Goal: Communication & Community: Answer question/provide support

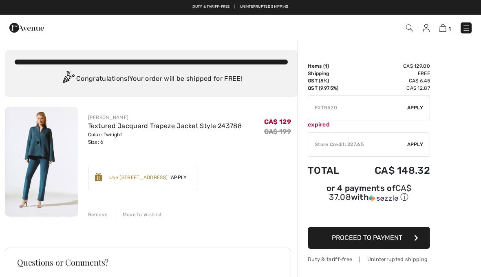
click at [469, 29] on img at bounding box center [466, 28] width 8 height 8
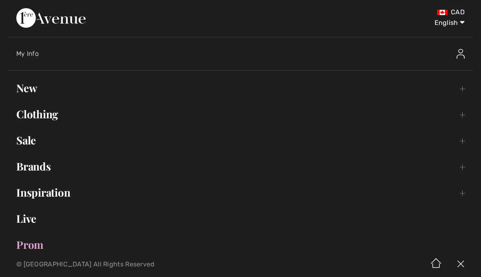
click at [448, 26] on select "English Français" at bounding box center [443, 21] width 42 height 24
select select "https://www.1ereavenue.com/fr/cart/"
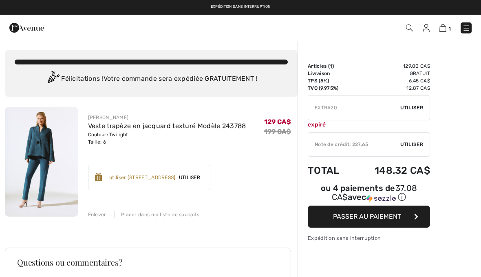
checkbox input "true"
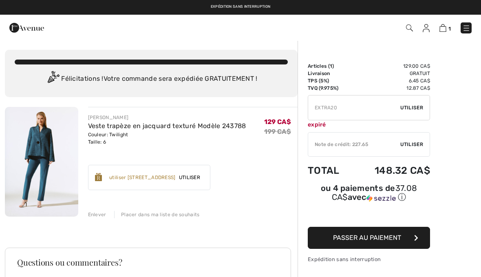
click at [468, 28] on img at bounding box center [466, 28] width 8 height 8
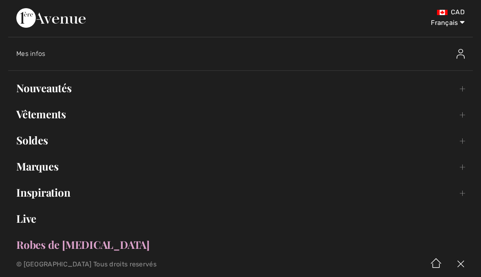
click at [68, 89] on link "Nouveautés Toggle submenu" at bounding box center [240, 88] width 464 height 18
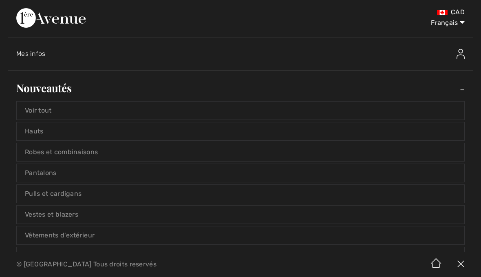
click at [55, 115] on link "Voir tout" at bounding box center [240, 110] width 447 height 18
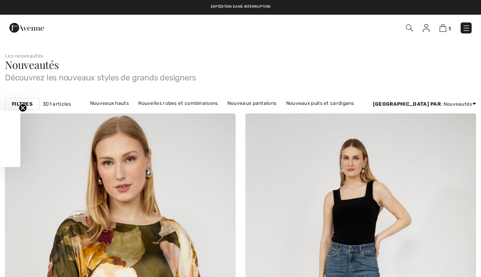
checkbox input "true"
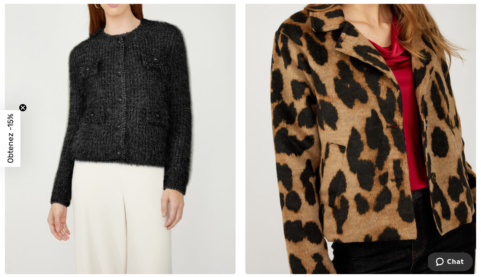
scroll to position [1333, 0]
click at [371, 151] on img at bounding box center [360, 101] width 231 height 346
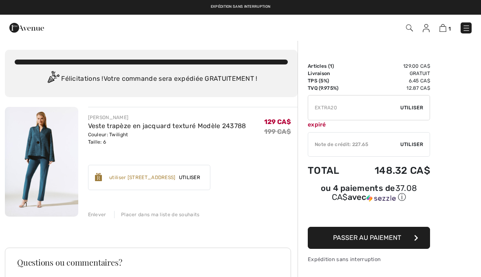
click at [467, 29] on img at bounding box center [466, 28] width 8 height 8
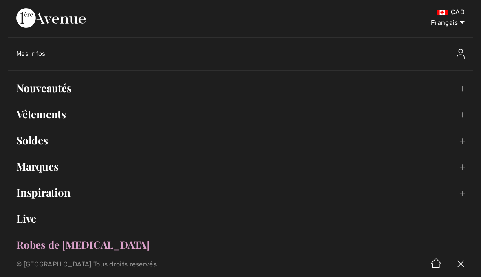
click at [66, 92] on link "Nouveautés Toggle submenu" at bounding box center [240, 88] width 464 height 18
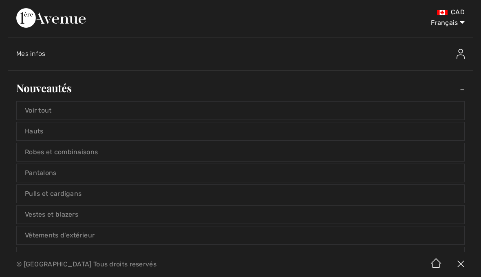
click at [56, 113] on link "Voir tout" at bounding box center [240, 110] width 447 height 18
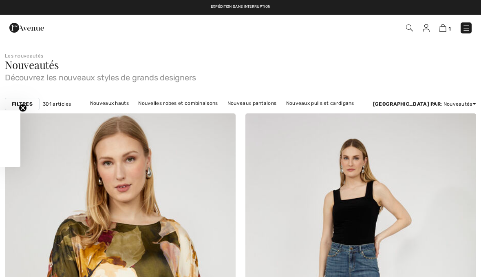
checkbox input "true"
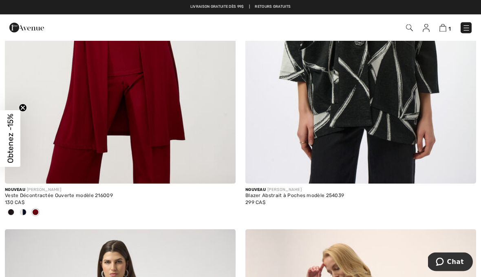
scroll to position [3024, 0]
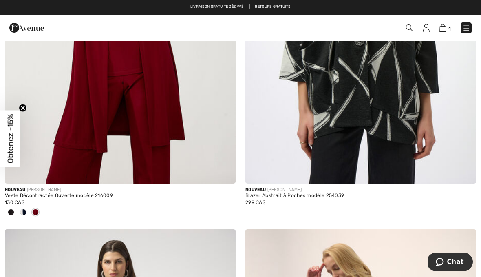
click at [466, 26] on img at bounding box center [466, 28] width 8 height 8
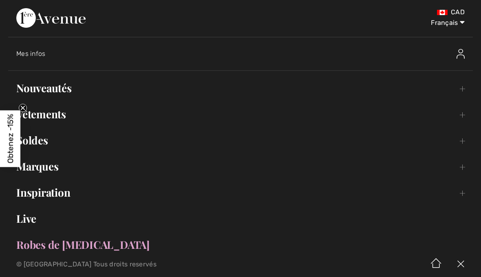
click at [62, 116] on link "Vêtements Toggle submenu" at bounding box center [240, 114] width 464 height 18
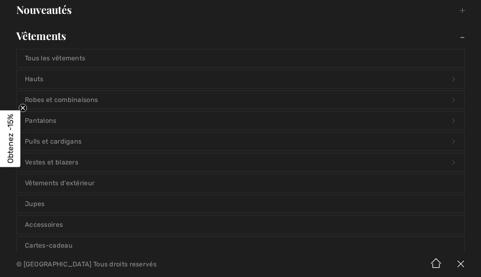
scroll to position [87, 0]
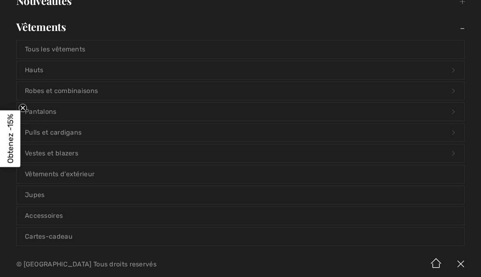
click at [76, 152] on link "Vestes et blazers Open submenu" at bounding box center [240, 153] width 447 height 18
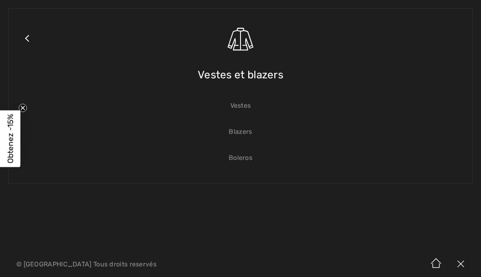
click at [247, 139] on link "Blazers" at bounding box center [240, 132] width 447 height 18
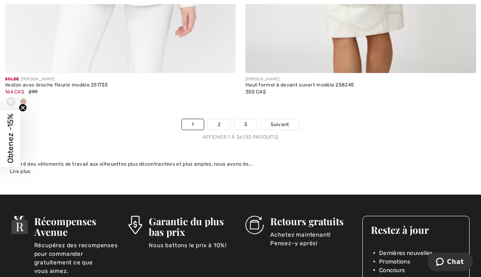
scroll to position [7056, 0]
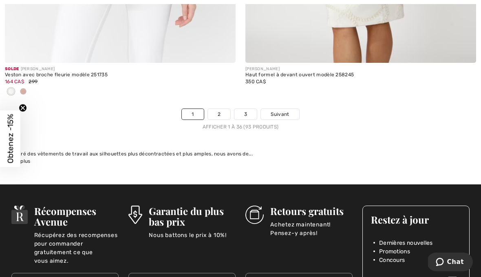
click at [218, 111] on link "2" at bounding box center [219, 114] width 22 height 11
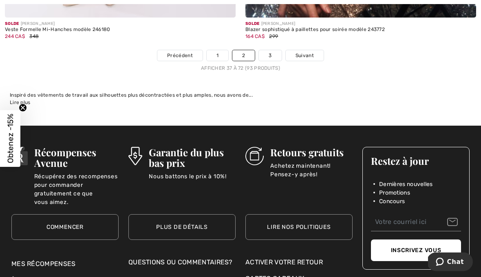
scroll to position [7087, 0]
click at [274, 50] on link "3" at bounding box center [270, 55] width 22 height 11
click at [271, 50] on link "3" at bounding box center [270, 55] width 22 height 11
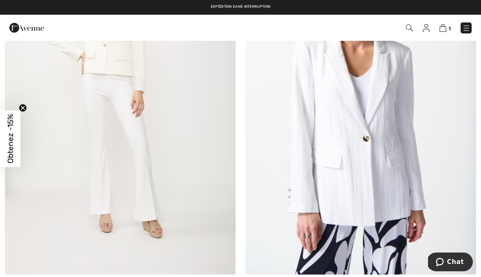
scroll to position [173, 0]
click at [465, 28] on img at bounding box center [466, 28] width 8 height 8
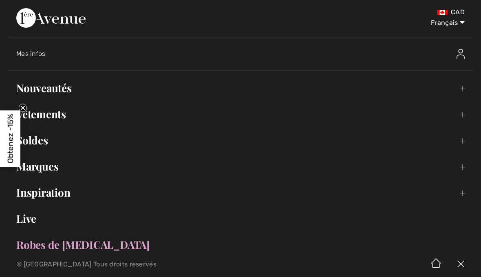
click at [136, 121] on link "Vêtements Toggle submenu" at bounding box center [240, 114] width 464 height 18
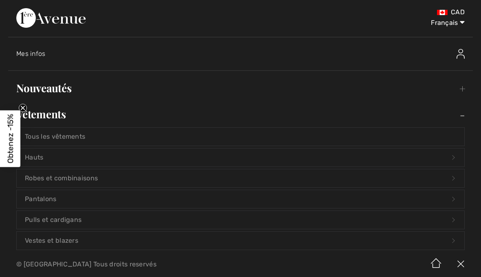
click at [57, 117] on link "Vêtements Toggle submenu" at bounding box center [240, 114] width 464 height 18
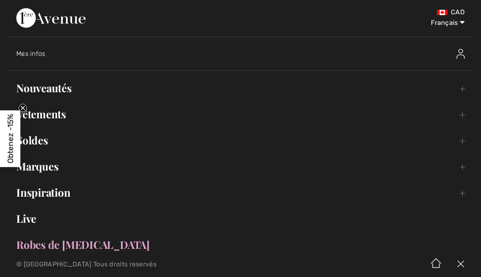
click at [59, 115] on link "Vêtements Toggle submenu" at bounding box center [240, 114] width 464 height 18
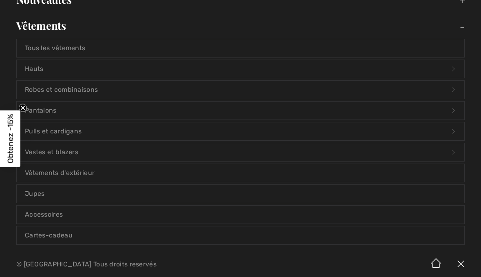
scroll to position [106, 0]
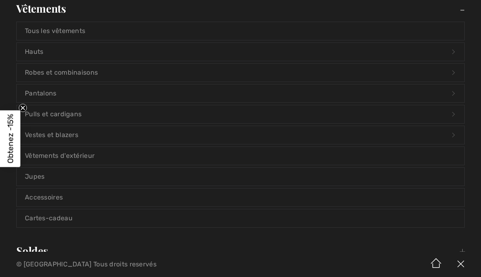
click at [70, 140] on link "Vestes et blazers Open submenu" at bounding box center [240, 135] width 447 height 18
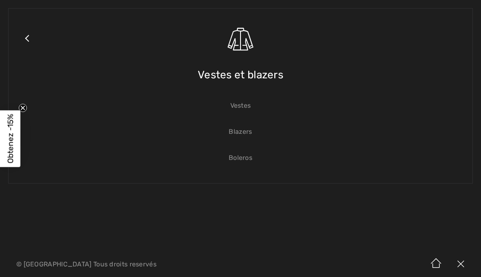
click at [247, 108] on link "Vestes" at bounding box center [240, 106] width 447 height 18
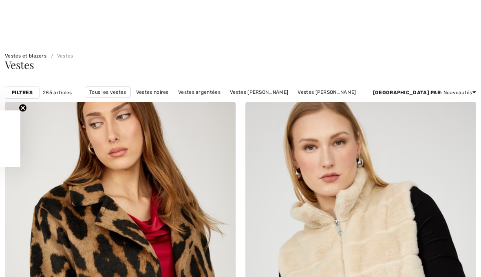
checkbox input "true"
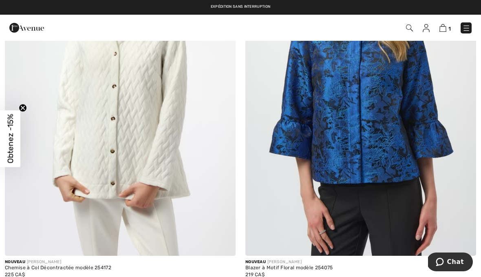
scroll to position [6024, 0]
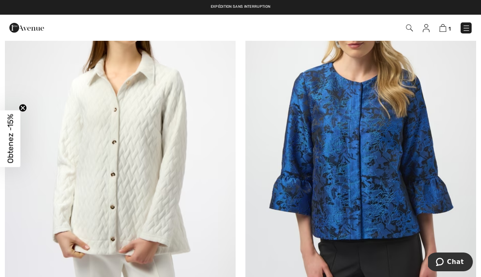
click at [373, 122] on img at bounding box center [360, 138] width 231 height 346
click at [374, 116] on img at bounding box center [360, 138] width 231 height 346
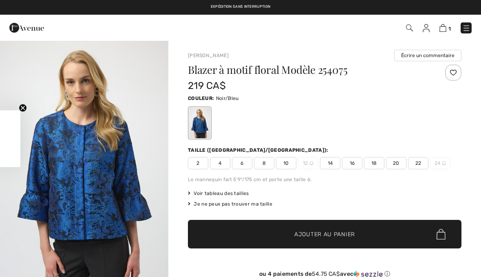
checkbox input "true"
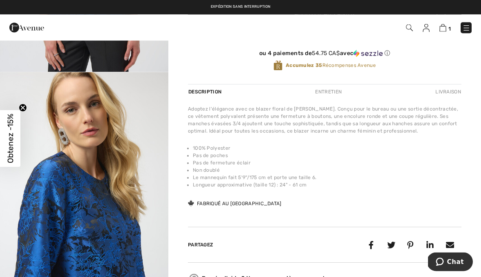
scroll to position [205, 0]
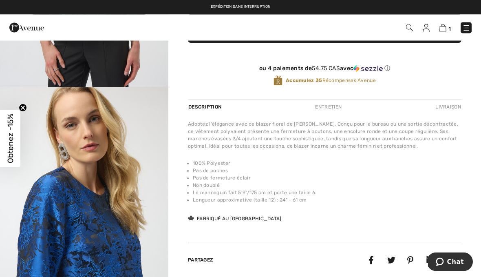
click at [411, 29] on img at bounding box center [409, 27] width 7 height 7
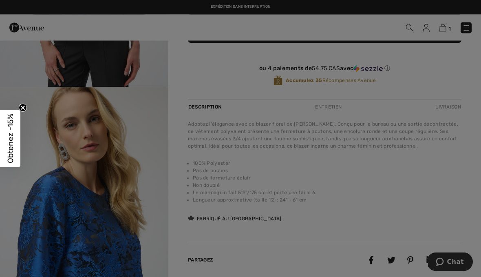
scroll to position [205, 0]
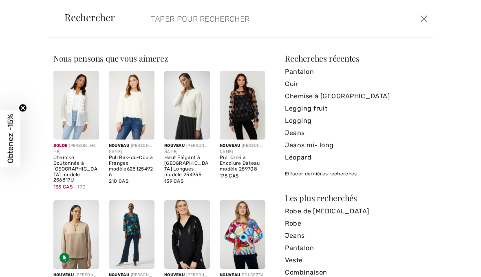
click at [225, 31] on input "search" at bounding box center [247, 19] width 205 height 24
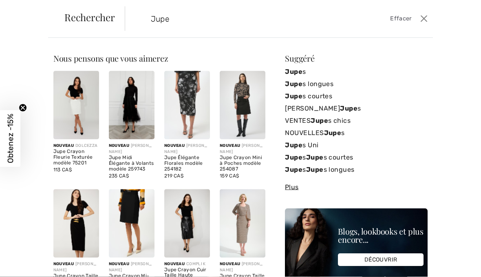
type input "Jupe"
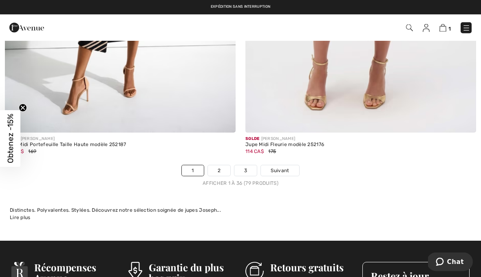
scroll to position [6977, 0]
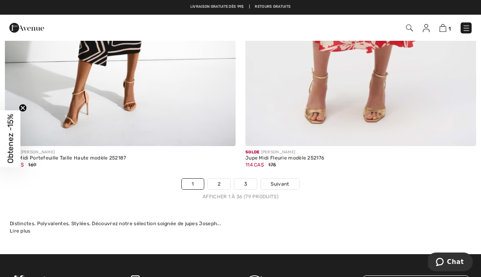
click at [222, 179] on link "2" at bounding box center [219, 183] width 22 height 11
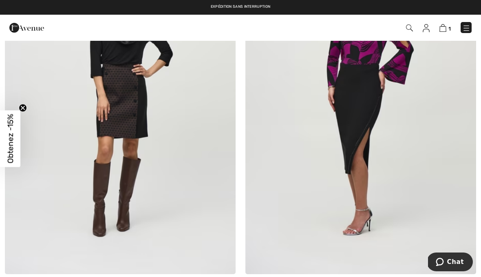
scroll to position [4492, 0]
click at [363, 119] on img at bounding box center [360, 101] width 231 height 346
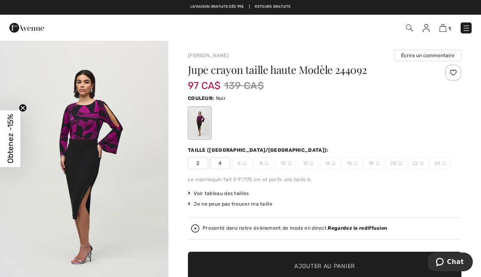
click at [466, 29] on img at bounding box center [466, 28] width 8 height 8
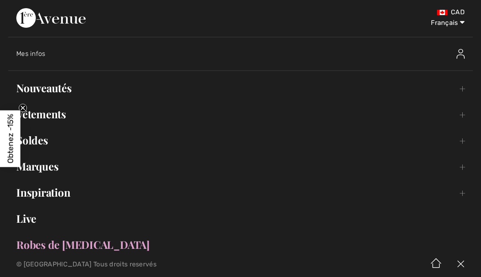
click at [46, 147] on link "Soldes Toggle submenu" at bounding box center [240, 140] width 464 height 18
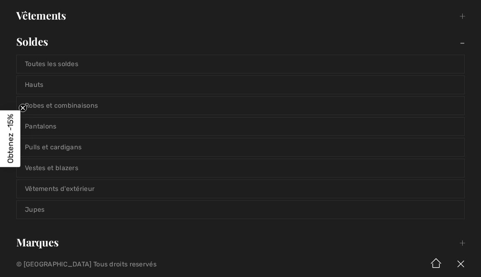
scroll to position [102, 0]
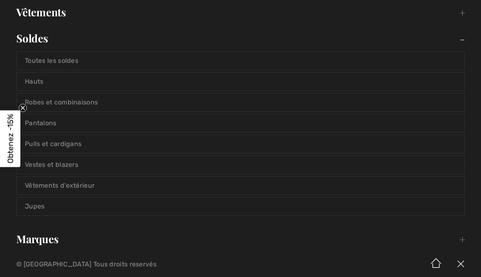
click at [39, 206] on link "Jupes" at bounding box center [240, 206] width 447 height 18
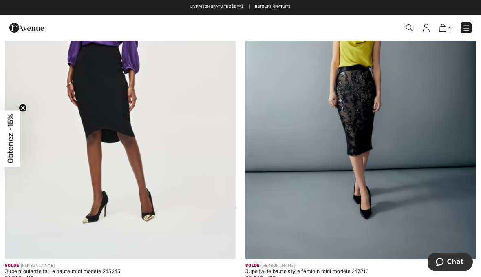
scroll to position [5713, 0]
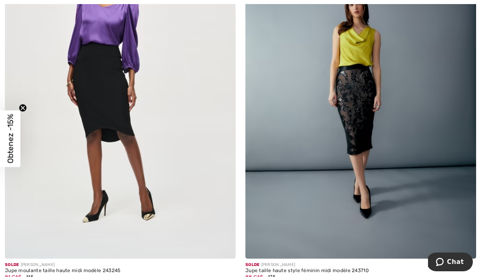
click at [362, 109] on img at bounding box center [360, 85] width 231 height 346
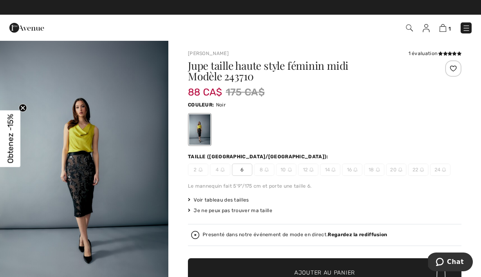
click at [470, 27] on img at bounding box center [466, 28] width 8 height 8
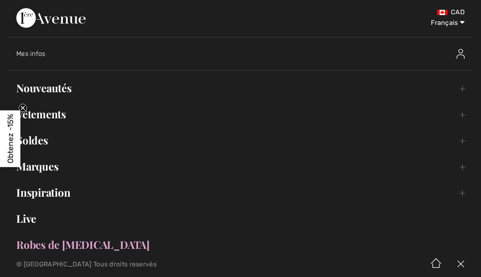
click at [38, 57] on div "Mes infos" at bounding box center [187, 54] width 342 height 8
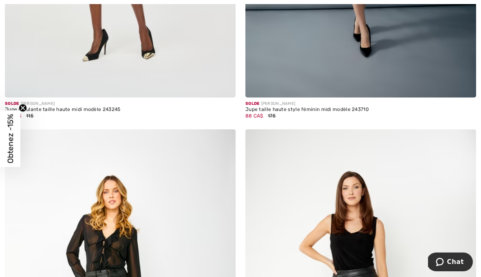
scroll to position [5911, 0]
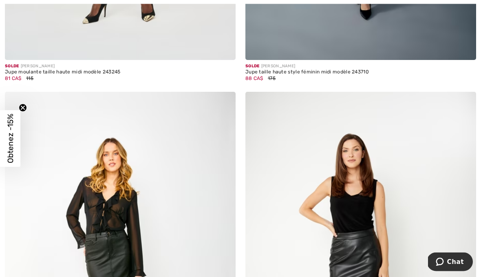
click at [454, 257] on button "Chat" at bounding box center [450, 261] width 46 height 19
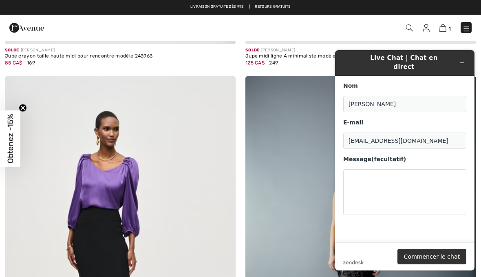
scroll to position [5549, 0]
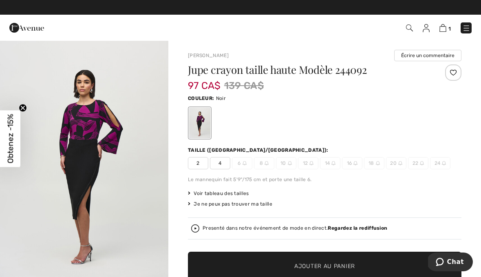
click at [469, 28] on img at bounding box center [466, 28] width 8 height 8
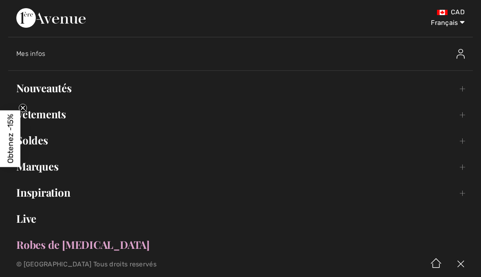
click at [62, 91] on link "Nouveautés Toggle submenu" at bounding box center [240, 88] width 464 height 18
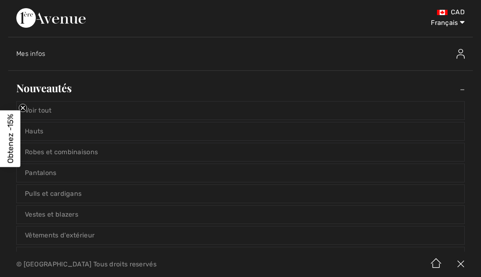
click at [41, 136] on link "Hauts" at bounding box center [240, 131] width 447 height 18
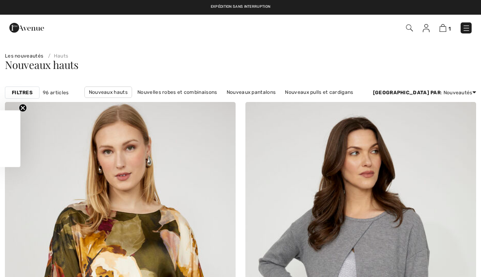
checkbox input "true"
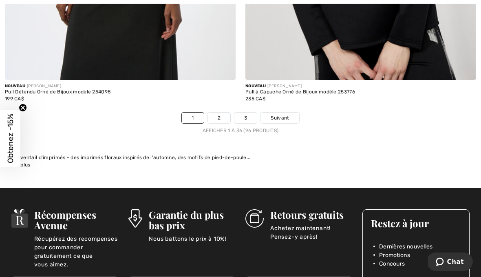
scroll to position [7092, 0]
click at [221, 112] on link "2" at bounding box center [219, 117] width 22 height 11
click at [220, 112] on link "2" at bounding box center [219, 117] width 22 height 11
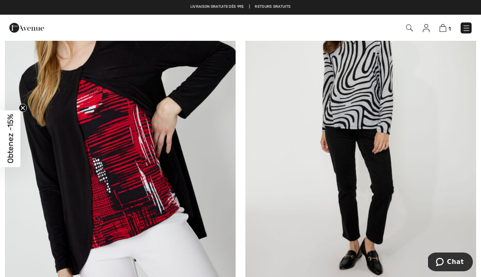
scroll to position [3275, 0]
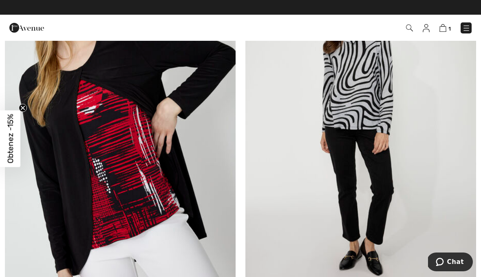
click at [360, 102] on img at bounding box center [360, 126] width 231 height 346
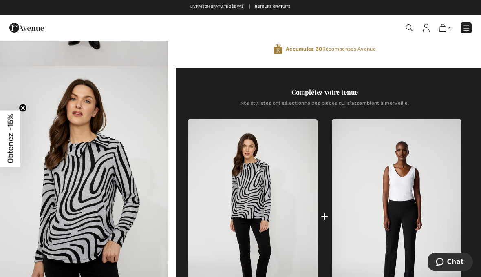
scroll to position [244, 0]
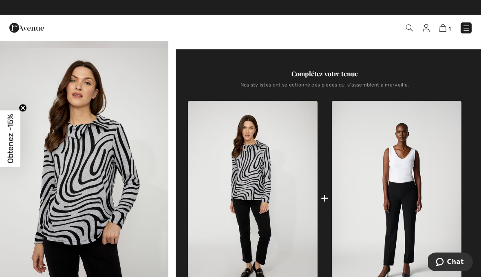
click at [449, 260] on span "Chat" at bounding box center [455, 261] width 17 height 7
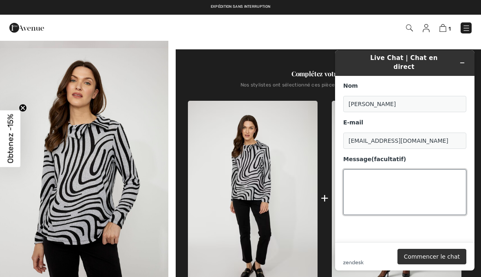
click at [366, 172] on textarea "Message (facultatif)" at bounding box center [404, 192] width 123 height 46
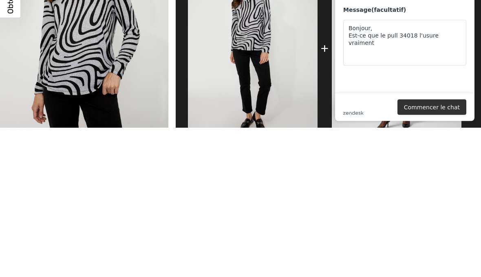
scroll to position [1458, 0]
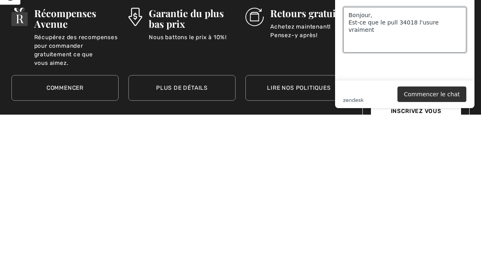
click at [455, 18] on textarea "Bonjour, Est-ce que le pull 34018 l'usure vraiment" at bounding box center [404, 30] width 123 height 46
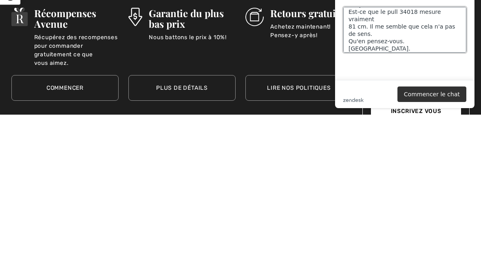
scroll to position [11, 0]
type textarea "Bonjour, Est-ce que le pull 34018 mesure vraiment 81 cm. Il me semble que cela …"
click at [443, 97] on button "Commencer le chat" at bounding box center [431, 93] width 69 height 15
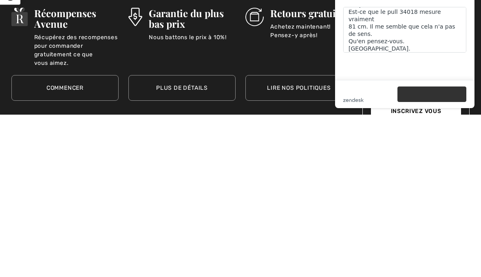
scroll to position [1620, 0]
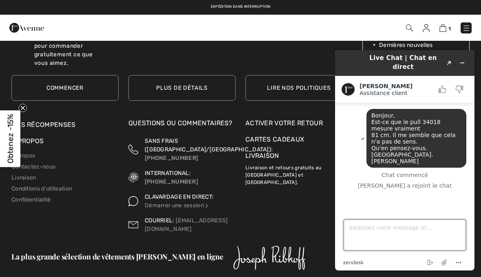
click at [356, 227] on textarea "Saisissez votre message ici..." at bounding box center [404, 234] width 122 height 31
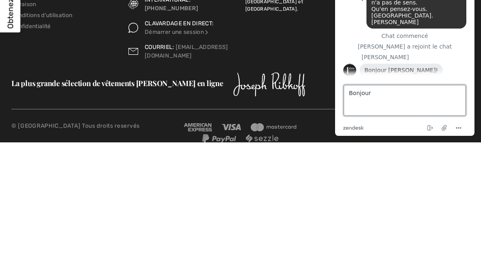
scroll to position [4, 0]
type textarea "Bonjour [PERSON_NAME]"
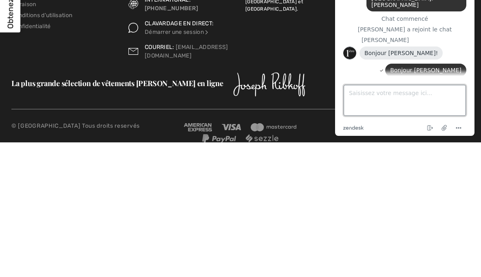
scroll to position [57, 0]
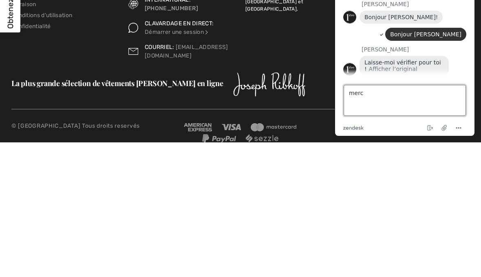
type textarea "merci"
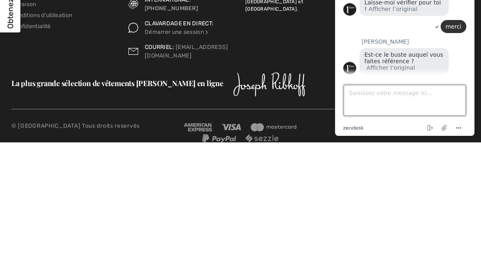
scroll to position [117, 0]
type textarea "Non, la longueur"
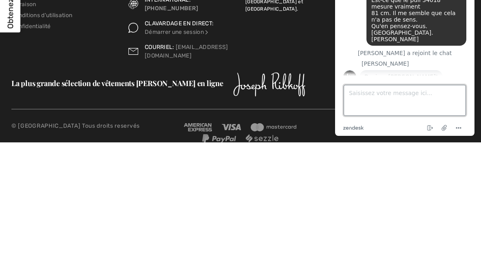
scroll to position [178, 0]
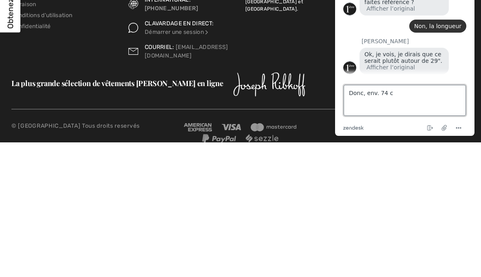
type textarea "Donc, env. 74 cm"
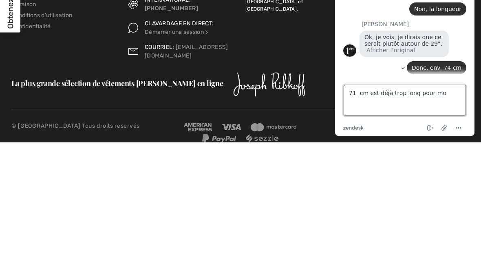
type textarea "71 cm est déjà trop long pour moi"
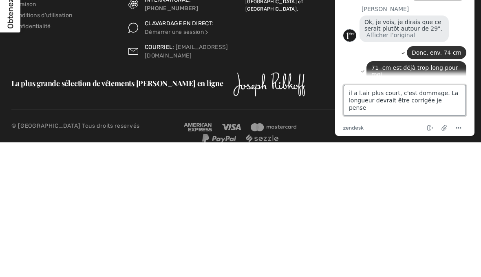
type textarea "il a l.air plus court, c'est dommage. La longueur devrait être corrigée je pens…"
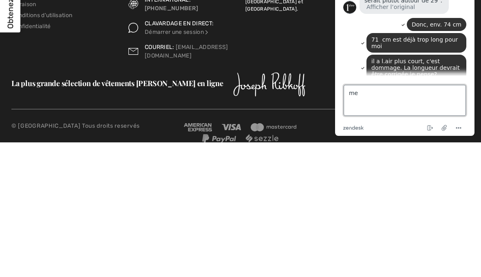
type textarea "m"
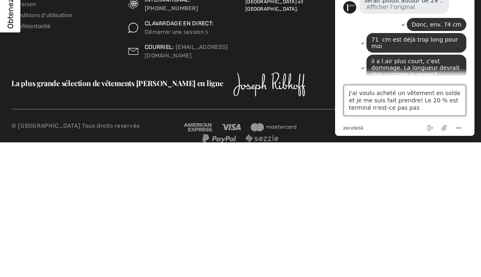
type textarea "J'ai voulu acheté un vêtement en solde et je me suis fait prendre! Le 20 % est …"
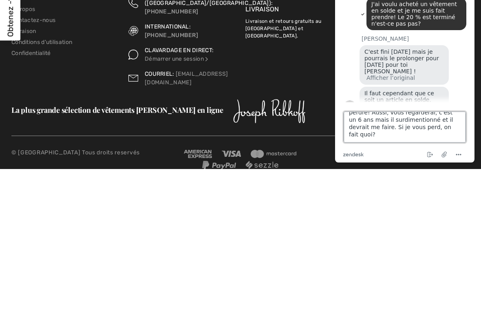
scroll to position [33, 0]
type textarea "mon [DEMOGRAPHIC_DATA], vous êtes vraiment gentille, je pense que si je vais ch…"
click at [423, 126] on textarea "mon [DEMOGRAPHIC_DATA], vous êtes vraiment gentille, je pense que si je vais ch…" at bounding box center [404, 127] width 122 height 31
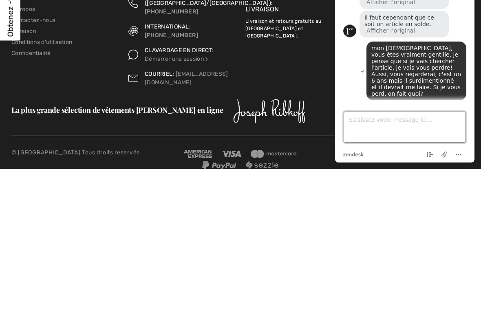
scroll to position [482, 0]
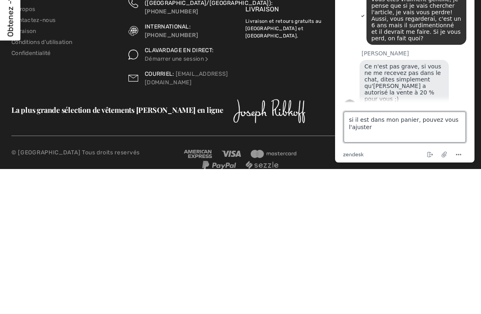
type textarea "si il est dans mon panier, pouvez vous l'ajuster?"
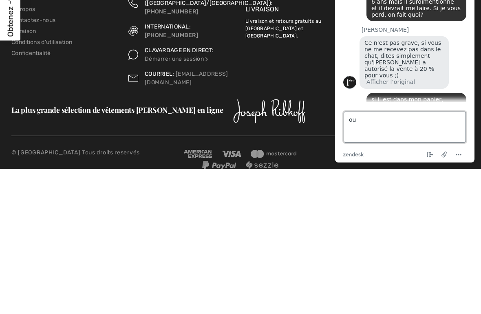
type textarea "o"
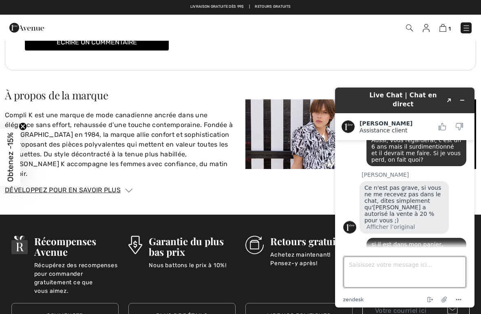
scroll to position [1391, 0]
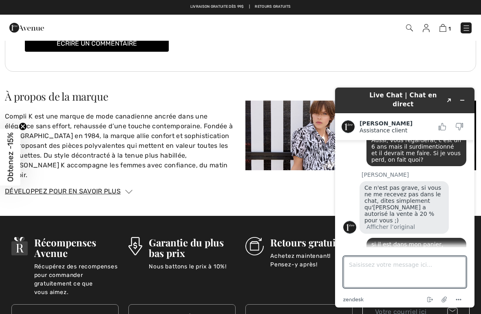
click at [467, 27] on img at bounding box center [466, 28] width 8 height 8
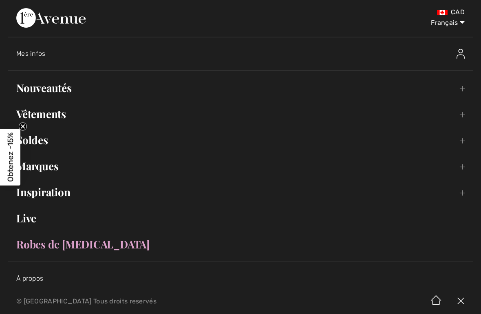
click at [34, 56] on span "Mes infos" at bounding box center [30, 54] width 29 height 8
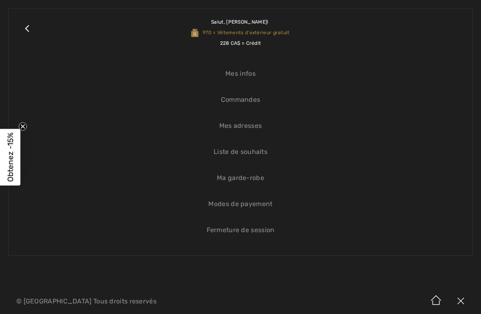
click at [251, 75] on link "Mes infos" at bounding box center [240, 74] width 447 height 18
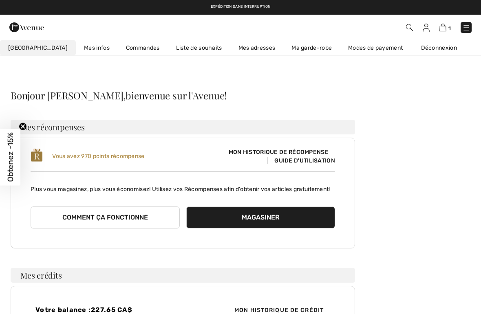
click at [464, 29] on img at bounding box center [466, 28] width 8 height 8
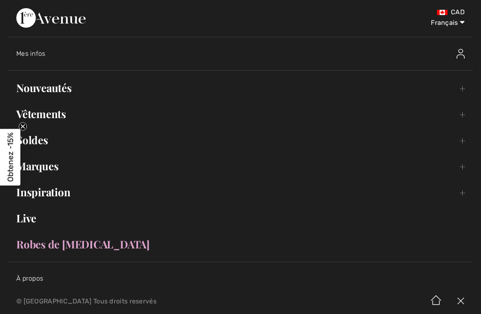
click at [40, 143] on link "Soldes Toggle submenu" at bounding box center [240, 140] width 464 height 18
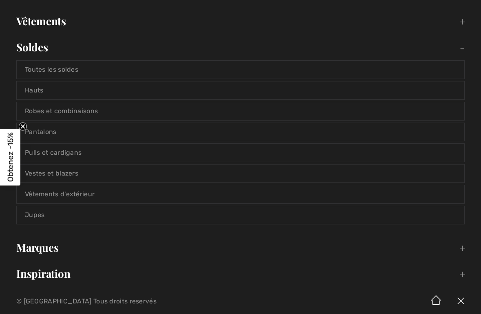
scroll to position [99, 0]
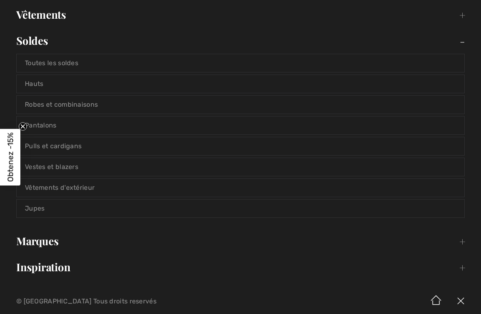
click at [70, 168] on link "Vestes et blazers" at bounding box center [240, 167] width 447 height 18
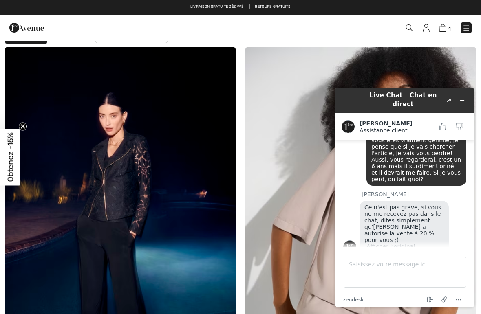
scroll to position [53, 0]
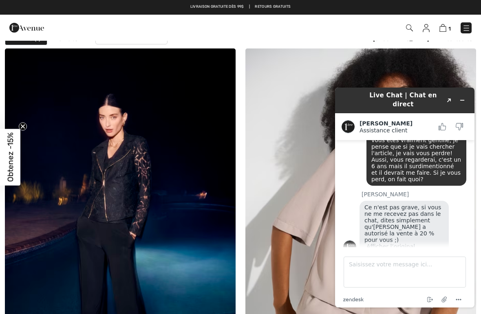
click at [466, 26] on img at bounding box center [466, 28] width 8 height 8
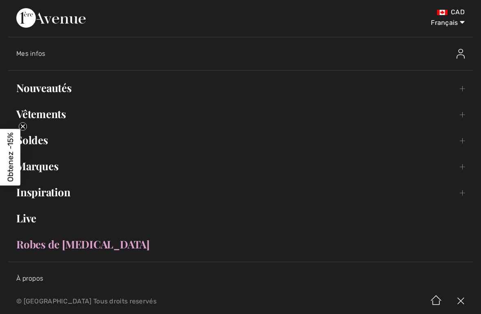
click at [46, 144] on link "Soldes Toggle submenu" at bounding box center [240, 140] width 464 height 18
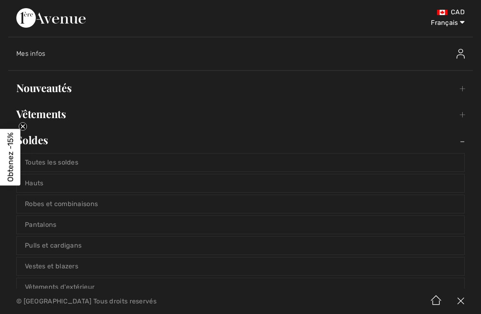
click at [69, 266] on link "Vestes et blazers" at bounding box center [240, 267] width 447 height 18
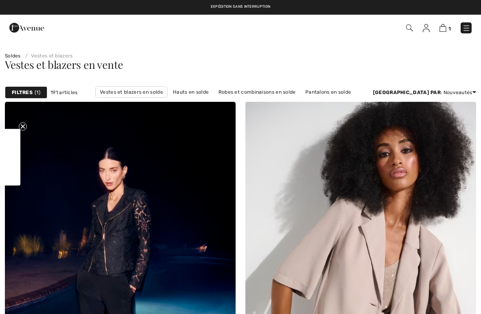
checkbox input "true"
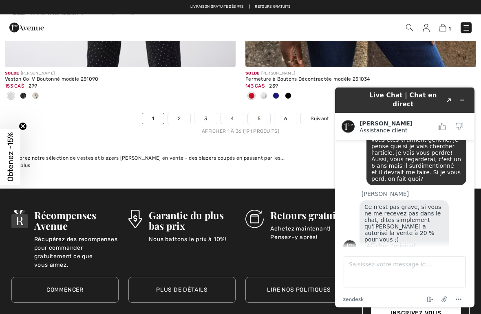
scroll to position [7105, 0]
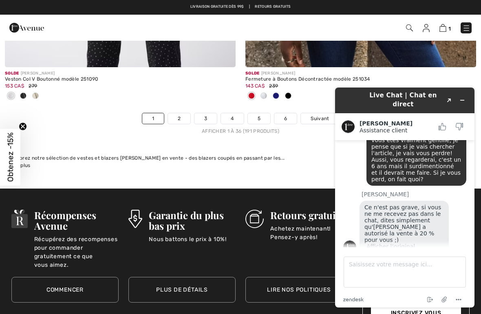
click at [178, 116] on link "2" at bounding box center [179, 118] width 22 height 11
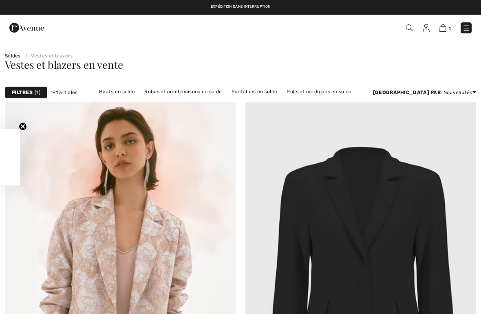
checkbox input "true"
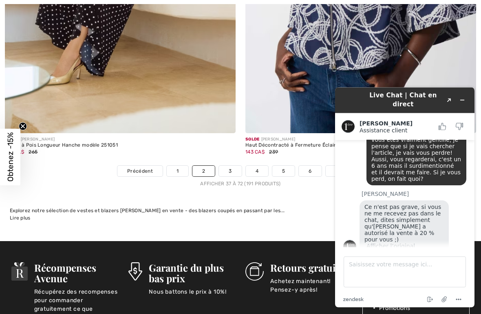
scroll to position [7060, 0]
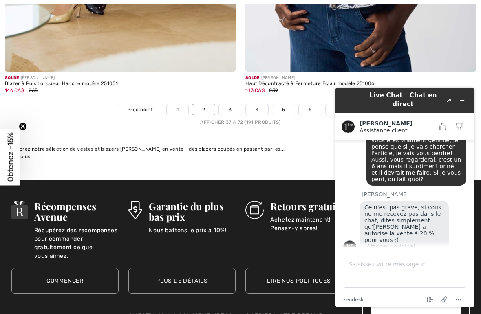
click at [227, 105] on link "3" at bounding box center [230, 109] width 22 height 11
click at [232, 105] on link "3" at bounding box center [230, 109] width 22 height 11
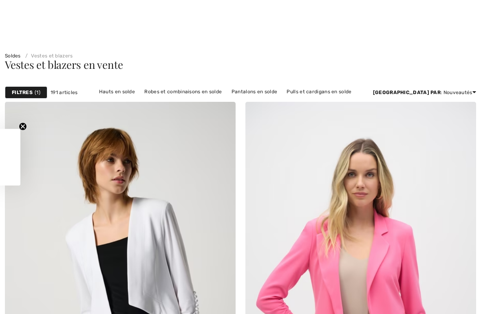
checkbox input "true"
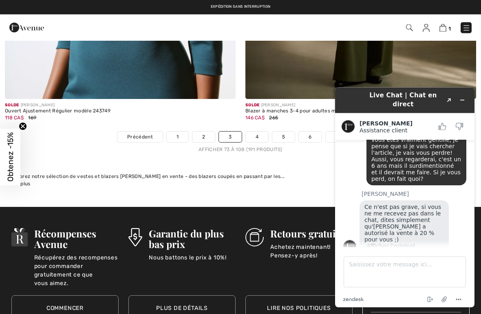
scroll to position [6979, 0]
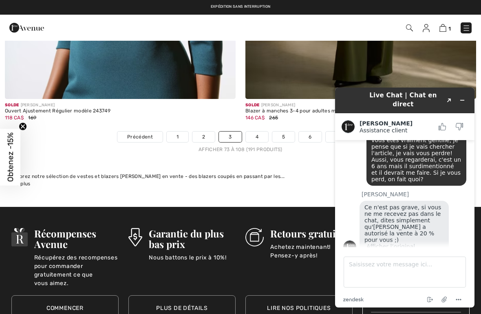
click at [255, 132] on link "4" at bounding box center [257, 137] width 22 height 11
click at [262, 134] on link "4" at bounding box center [257, 137] width 22 height 11
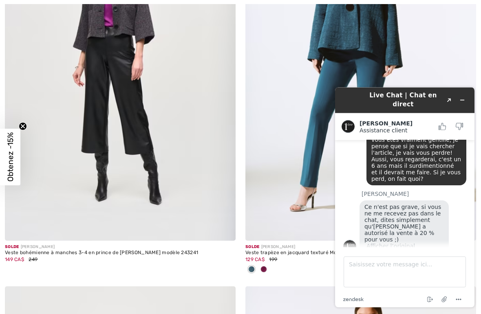
scroll to position [6068, 0]
click at [367, 37] on img at bounding box center [360, 68] width 231 height 346
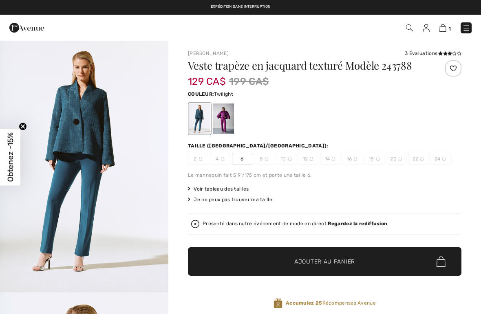
checkbox input "true"
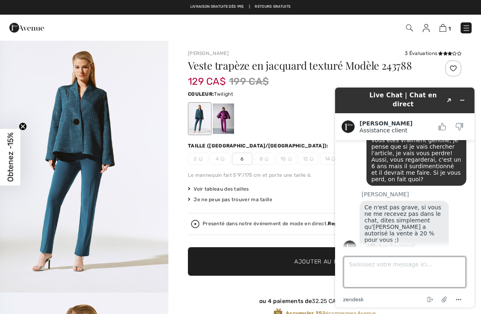
click at [374, 271] on textarea "Saisissez votre message ici..." at bounding box center [404, 272] width 122 height 31
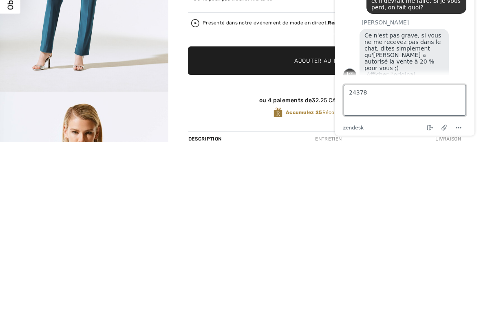
type textarea "243788"
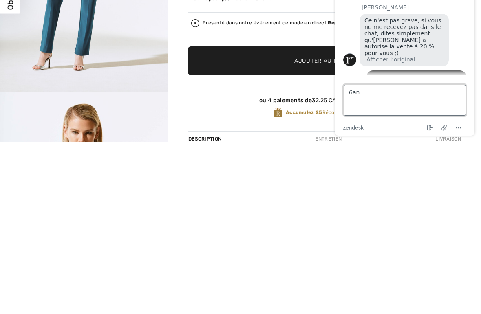
type textarea "6ans"
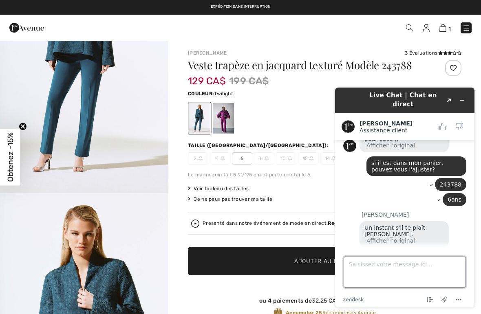
scroll to position [0, 0]
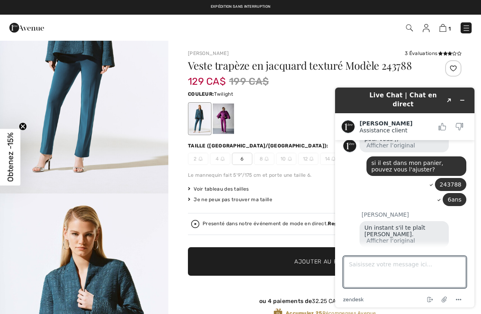
click at [449, 26] on span "1" at bounding box center [449, 29] width 2 height 6
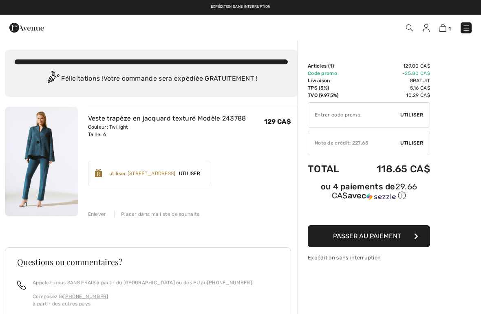
click at [418, 169] on td "118.65 CA$" at bounding box center [391, 169] width 77 height 28
click at [466, 29] on img at bounding box center [466, 28] width 8 height 8
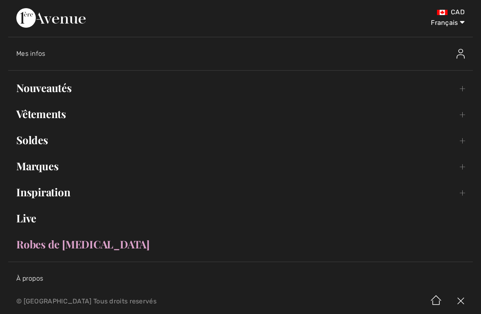
click at [41, 56] on span "Mes infos" at bounding box center [30, 54] width 29 height 8
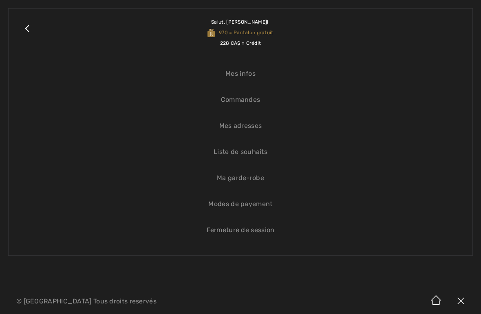
click at [35, 34] on link "Close submenu" at bounding box center [27, 33] width 20 height 32
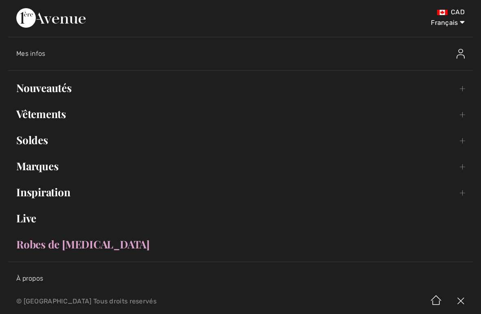
click at [46, 56] on div "Mes infos" at bounding box center [187, 54] width 342 height 8
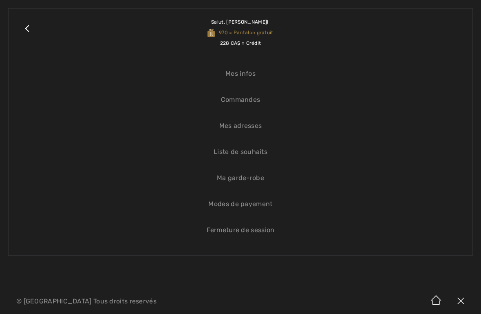
click at [343, 36] on link "Salut, Mona! 970 = Pantalon gratuit 228 CA$ = Crédit" at bounding box center [250, 33] width 427 height 32
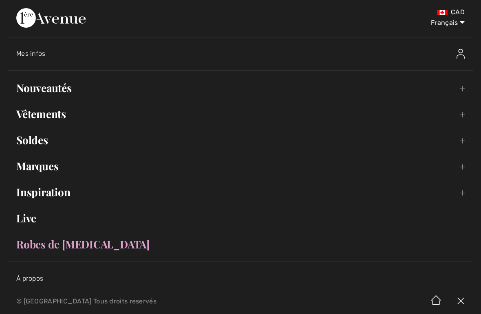
click at [445, 25] on select "English Français" at bounding box center [443, 21] width 42 height 24
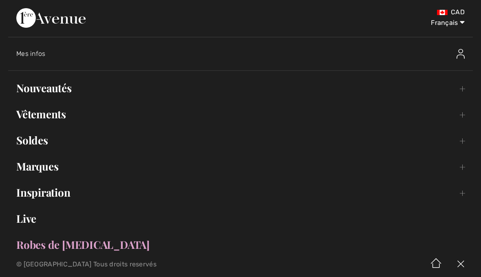
scroll to position [38, 0]
click at [45, 58] on div "Mes infos" at bounding box center [244, 54] width 456 height 26
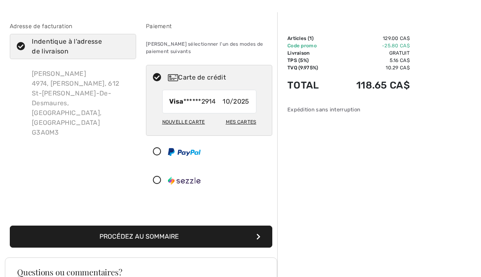
scroll to position [28, 0]
click at [390, 83] on td "118.65 CA$" at bounding box center [371, 85] width 77 height 28
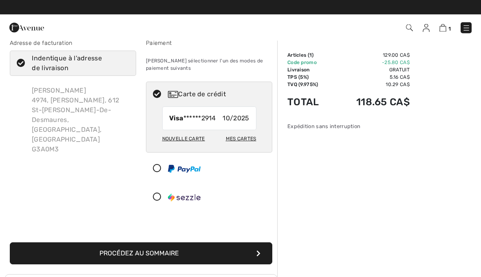
scroll to position [11, 0]
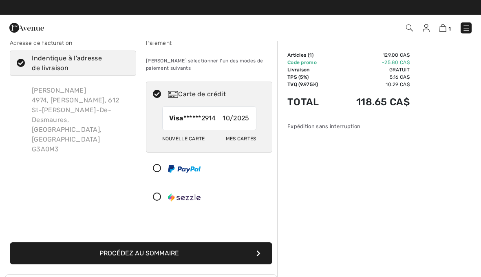
click at [388, 100] on td "118.65 CA$" at bounding box center [371, 102] width 77 height 28
click at [411, 76] on div "Sommaire Description Articles ( 1 ) 129.00 CA$ Code promo -25.80 CA$ Livraison …" at bounding box center [379, 248] width 204 height 439
click at [409, 74] on td "5.16 CA$" at bounding box center [371, 76] width 77 height 7
click at [403, 79] on td "5.16 CA$" at bounding box center [371, 76] width 77 height 7
click at [409, 82] on td "10.29 CA$" at bounding box center [371, 84] width 77 height 7
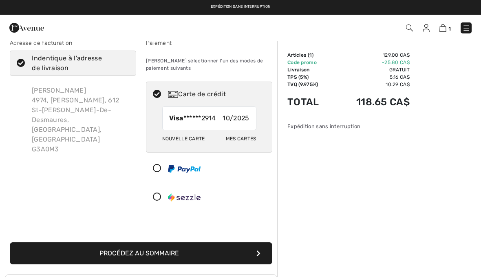
click at [353, 122] on div "Articles ( 1 ) 129.00 CA$ Code promo -25.80 CA$ Livraison Gratuit TPS (5%) 5.16…" at bounding box center [348, 90] width 122 height 79
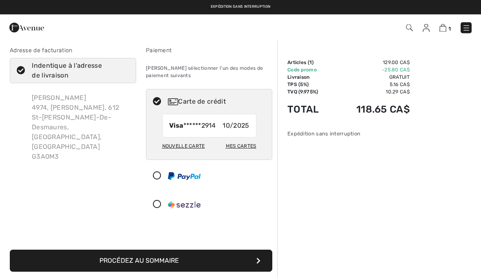
scroll to position [0, 0]
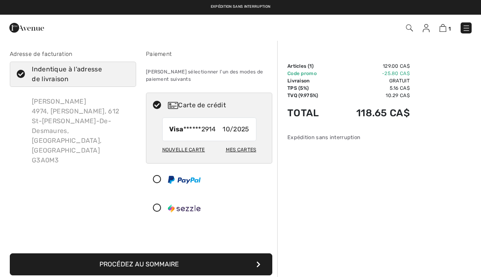
click at [399, 84] on td "Gratuit" at bounding box center [371, 80] width 77 height 7
click at [402, 80] on td "Gratuit" at bounding box center [371, 80] width 77 height 7
click at [389, 96] on td "10.29 CA$" at bounding box center [371, 95] width 77 height 7
click at [346, 136] on div "Expédition sans interruption" at bounding box center [348, 137] width 122 height 8
click at [341, 140] on div "Expédition sans interruption" at bounding box center [348, 137] width 122 height 8
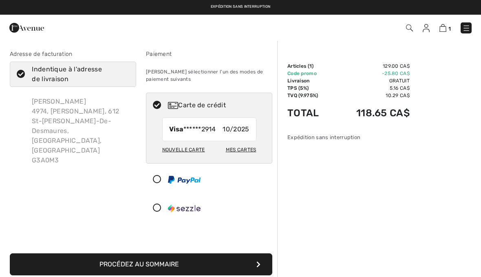
click at [369, 117] on td "118.65 CA$" at bounding box center [371, 113] width 77 height 28
click at [365, 118] on td "118.65 CA$" at bounding box center [371, 113] width 77 height 28
click at [361, 121] on td "118.65 CA$" at bounding box center [371, 113] width 77 height 28
click at [350, 134] on div "Expédition sans interruption" at bounding box center [348, 137] width 122 height 8
click at [371, 115] on td "118.65 CA$" at bounding box center [371, 113] width 77 height 28
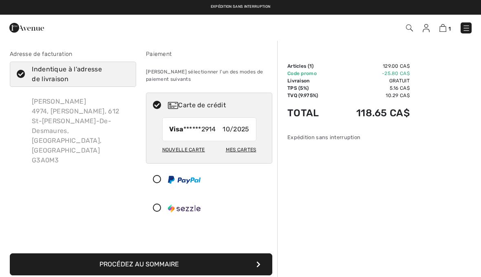
click at [366, 114] on td "118.65 CA$" at bounding box center [371, 113] width 77 height 28
click at [411, 79] on div "Sommaire Description Articles ( 1 ) 129.00 CA$ Code promo -25.80 CA$ Livraison …" at bounding box center [379, 259] width 204 height 439
click at [448, 27] on span "1" at bounding box center [449, 29] width 2 height 6
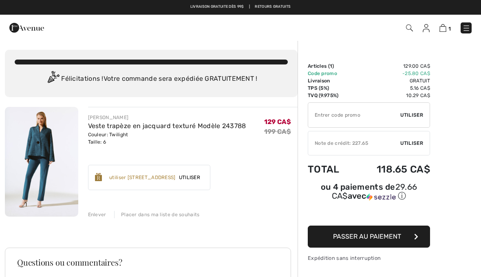
click at [414, 141] on span "Utiliser" at bounding box center [411, 142] width 23 height 7
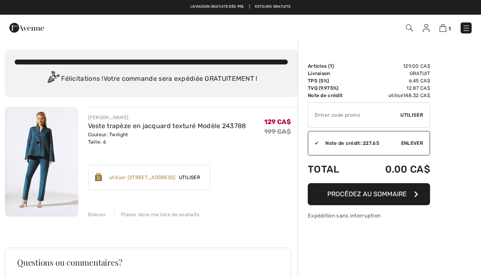
click at [375, 189] on button "Procédez au sommaire" at bounding box center [369, 194] width 122 height 22
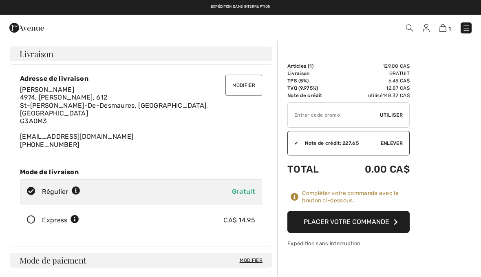
click at [351, 225] on button "Placer votre commande" at bounding box center [348, 222] width 122 height 22
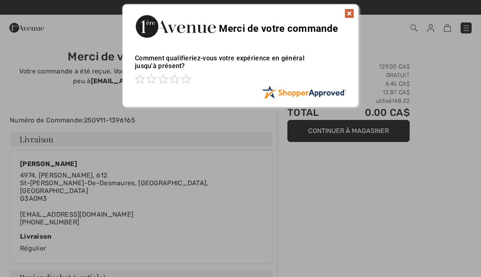
click at [471, 28] on div "Sorry! Something went wrong. Close Merci de votre commande Comment qualifieriez…" at bounding box center [240, 55] width 481 height 111
click at [462, 31] on div "Sorry! Something went wrong. Close Merci de votre commande Comment qualifieriez…" at bounding box center [240, 55] width 481 height 111
click at [469, 26] on div "Sorry! Something went wrong. Close Merci de votre commande Comment qualifieriez…" at bounding box center [240, 55] width 481 height 111
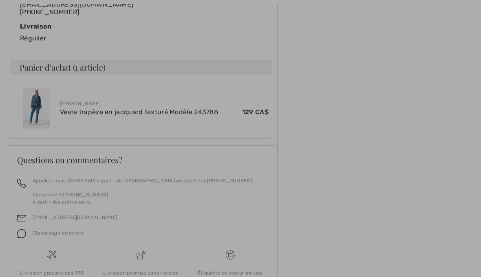
scroll to position [219, 0]
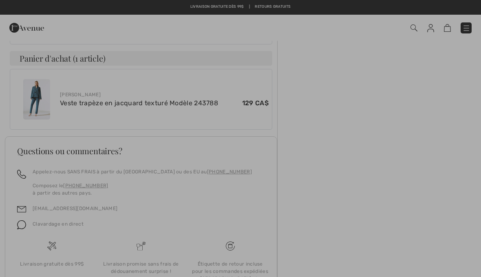
click at [465, 28] on div at bounding box center [240, 138] width 481 height 277
click at [469, 26] on div at bounding box center [240, 138] width 481 height 277
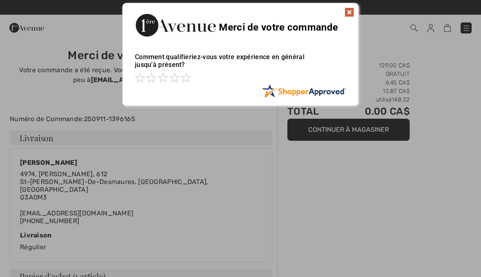
scroll to position [0, 0]
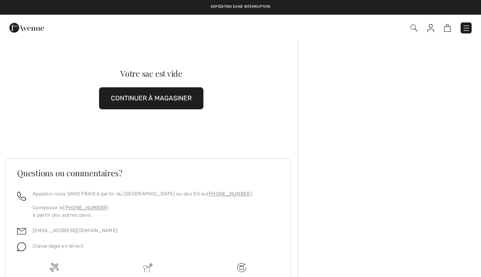
click at [464, 28] on img at bounding box center [466, 28] width 8 height 8
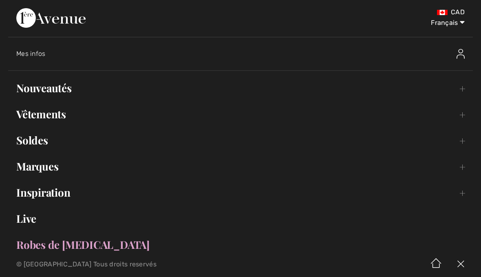
click at [449, 93] on link "Nouveautés Toggle submenu" at bounding box center [240, 88] width 464 height 18
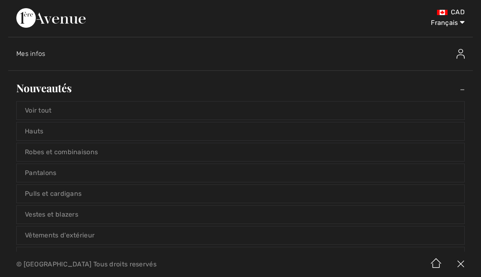
click at [456, 89] on link "Nouveautés Toggle submenu" at bounding box center [240, 88] width 464 height 18
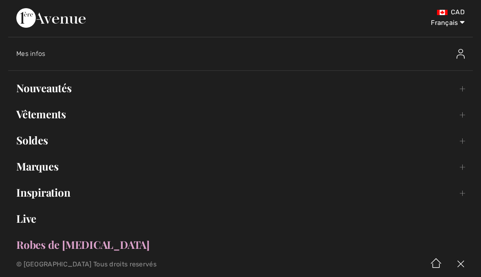
click at [61, 89] on link "Nouveautés Toggle submenu" at bounding box center [240, 88] width 464 height 18
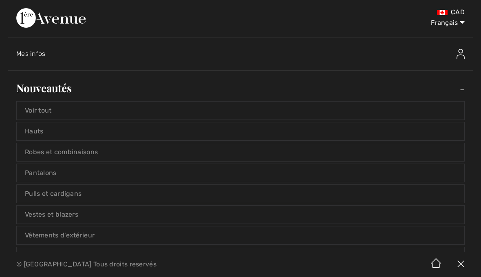
click at [49, 109] on link "Voir tout" at bounding box center [240, 110] width 447 height 18
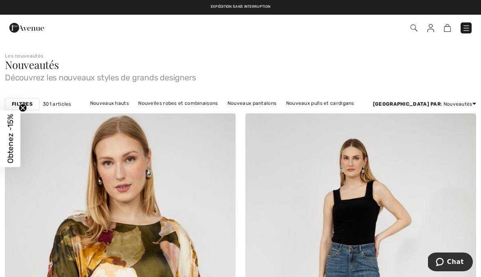
click at [452, 260] on span "Chat" at bounding box center [455, 261] width 17 height 7
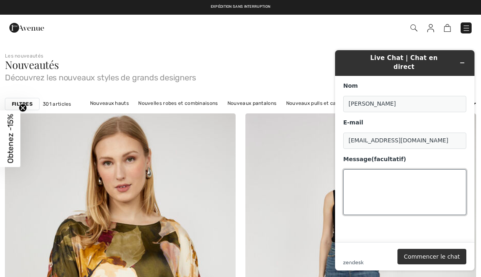
click at [375, 169] on textarea "Message (facultatif)" at bounding box center [404, 192] width 123 height 46
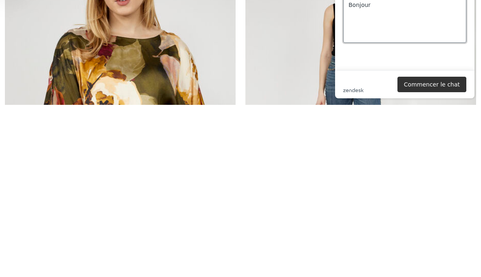
type textarea "Bonjour"
click at [435, 85] on button "Commencer le chat" at bounding box center [431, 84] width 69 height 15
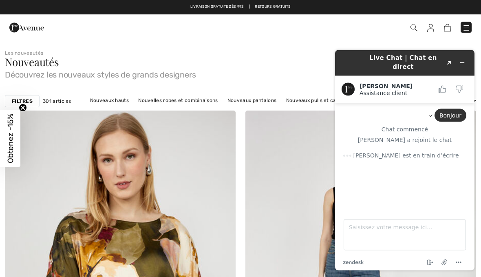
scroll to position [3, 0]
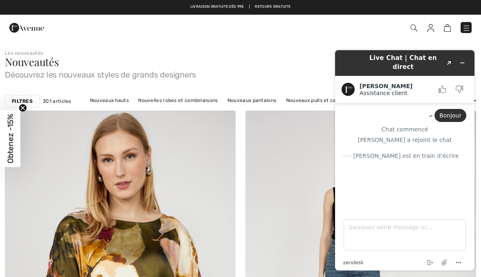
click at [468, 26] on img at bounding box center [466, 28] width 8 height 8
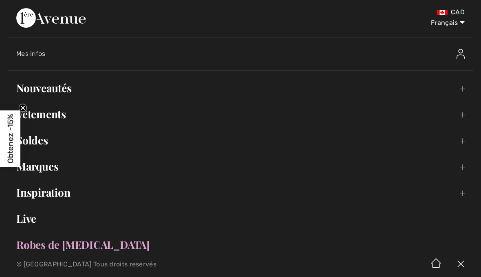
click at [37, 53] on span "Mes infos" at bounding box center [30, 54] width 29 height 8
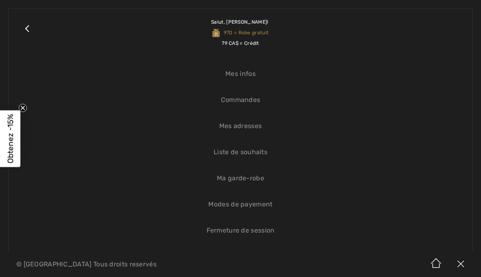
click at [255, 103] on link "Commandes" at bounding box center [240, 100] width 447 height 18
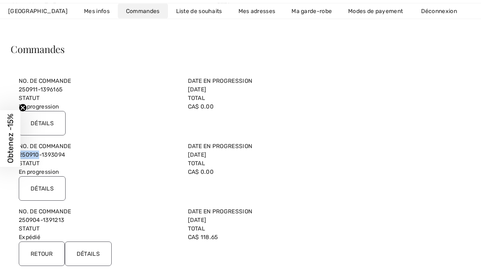
scroll to position [46, 0]
click at [47, 189] on input "Détails" at bounding box center [42, 188] width 47 height 24
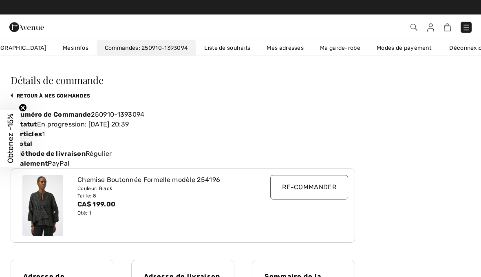
scroll to position [15, 0]
click at [464, 29] on img at bounding box center [466, 28] width 8 height 8
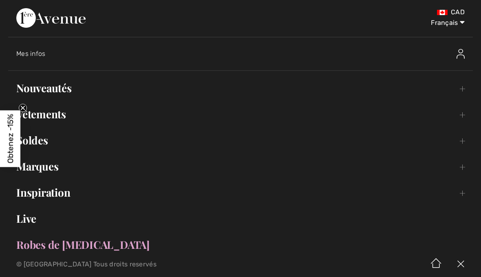
click at [446, 191] on link "Inspiration Toggle submenu" at bounding box center [240, 192] width 464 height 18
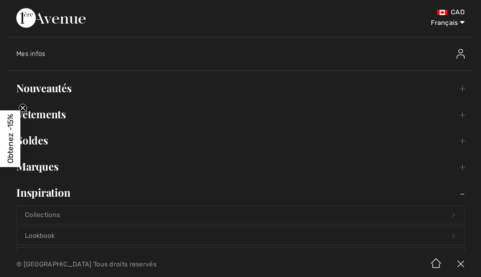
click at [444, 237] on link "Lookbook Open submenu" at bounding box center [240, 236] width 447 height 18
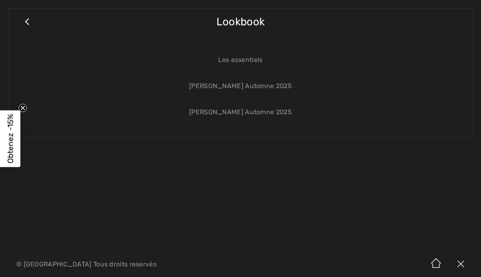
click at [445, 276] on img at bounding box center [436, 263] width 24 height 25
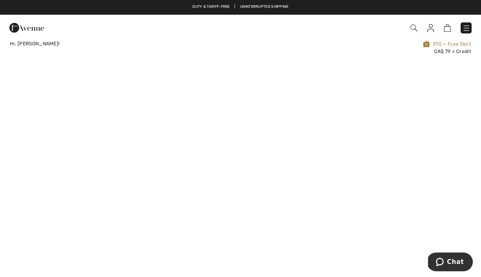
click at [450, 258] on span "Chat" at bounding box center [455, 261] width 17 height 7
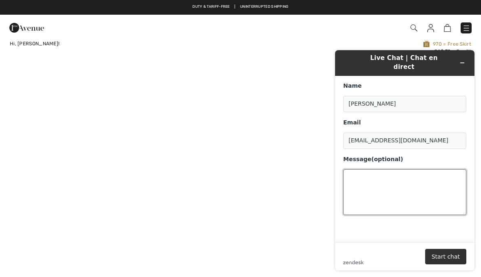
click at [364, 174] on textarea "Message (optional)" at bounding box center [404, 192] width 123 height 46
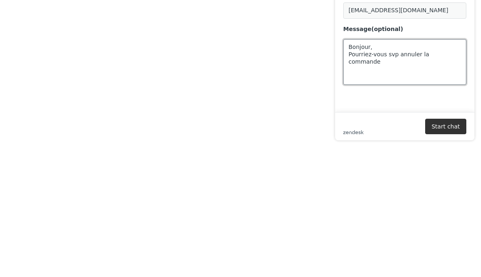
paste textarea "250910-1393094"
click at [379, 55] on textarea "Bonjour, Pourriez-vous svp annuler la commande 250910-1393094. Merci de votre a…" at bounding box center [404, 62] width 123 height 46
click at [405, 40] on textarea "Bonjour, Pourriez-vous svp annuler la commande 250910-1393094. Merci de votre a…" at bounding box center [404, 62] width 123 height 46
click at [404, 40] on textarea "Bonjour, Pourriez-vous svp annuler la commande 250910-1393094. Merci de votre a…" at bounding box center [404, 62] width 123 height 46
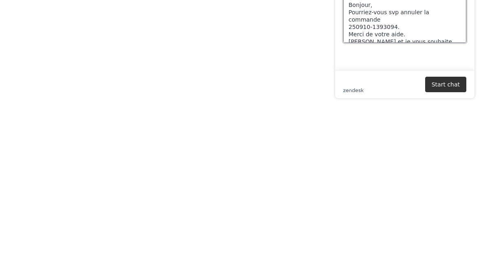
scroll to position [46, 0]
type textarea "Bonjour, Pourriez-vous svp annuler la commande 250910-1393094. Merci de votre a…"
click at [449, 83] on button "Start chat" at bounding box center [445, 84] width 41 height 15
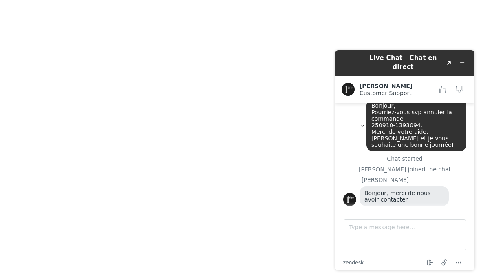
scroll to position [11, 0]
click at [361, 227] on textarea "Type a message here..." at bounding box center [404, 234] width 122 height 31
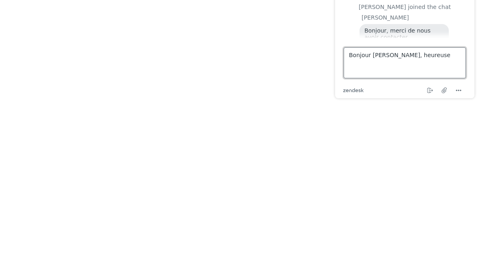
scroll to position [33, 0]
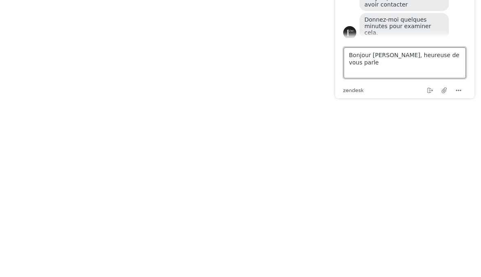
type textarea "Bonjour Leslie, heureuse de vous parler"
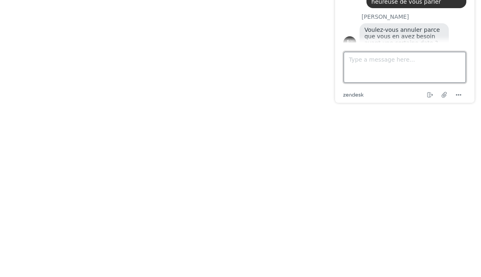
scroll to position [425, 0]
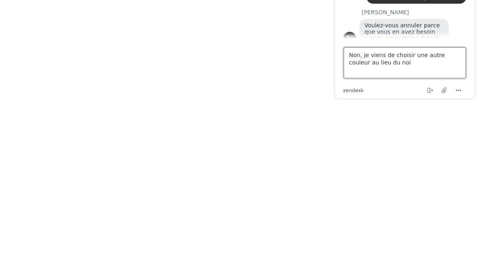
type textarea "Non, je viens de choisir une autre couleur au lieu du noir"
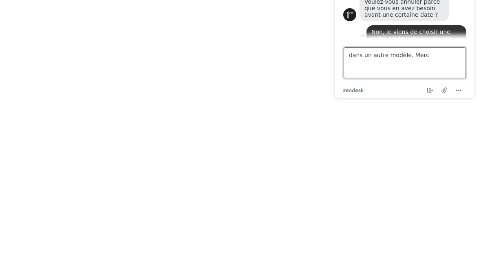
type textarea "dans un autre modèle. Merci"
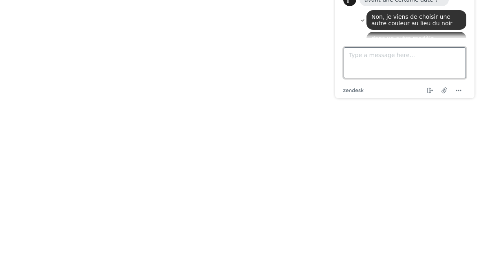
scroll to position [174, 0]
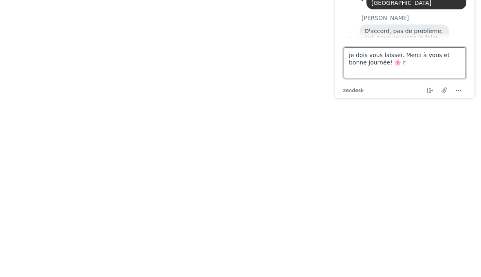
type textarea "je dois vous laisser. Merci à vous et bonne journée! 🌸"
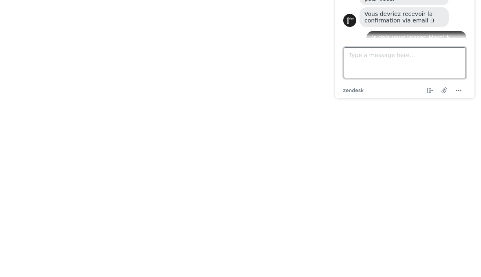
scroll to position [249, 0]
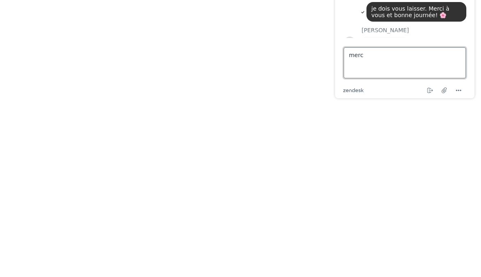
type textarea "merci"
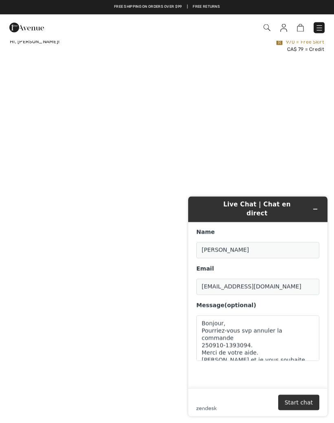
scroll to position [2, 0]
